Goal: Task Accomplishment & Management: Complete application form

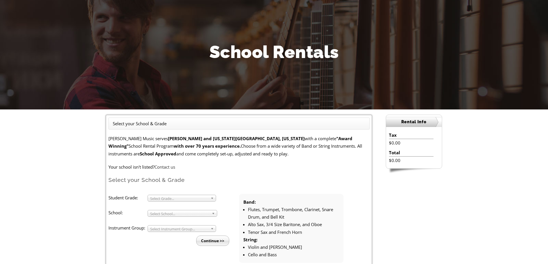
scroll to position [58, 0]
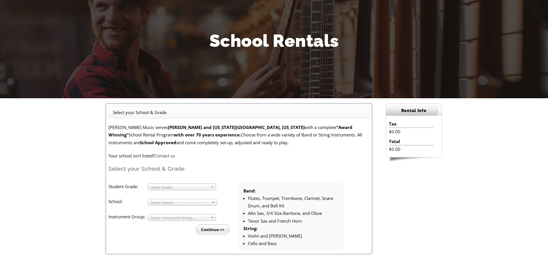
click at [203, 189] on span "Select Grade..." at bounding box center [179, 187] width 58 height 7
click at [185, 200] on li "4" at bounding box center [183, 200] width 62 height 7
click at [179, 203] on span "Select School..." at bounding box center [179, 202] width 59 height 7
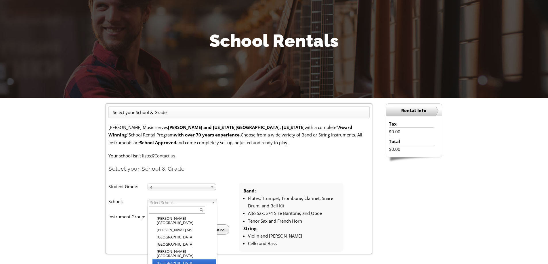
click at [196, 260] on li "[GEOGRAPHIC_DATA]" at bounding box center [183, 263] width 63 height 7
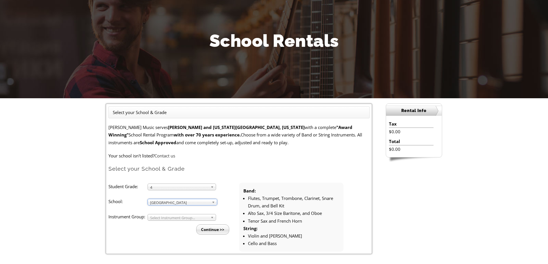
click at [168, 220] on div "Select Instrument Group..." at bounding box center [181, 217] width 68 height 7
click at [168, 220] on div "Band Band Strings" at bounding box center [181, 217] width 68 height 7
click at [215, 231] on input "Continue >>" at bounding box center [212, 230] width 33 height 10
